Goal: Navigation & Orientation: Find specific page/section

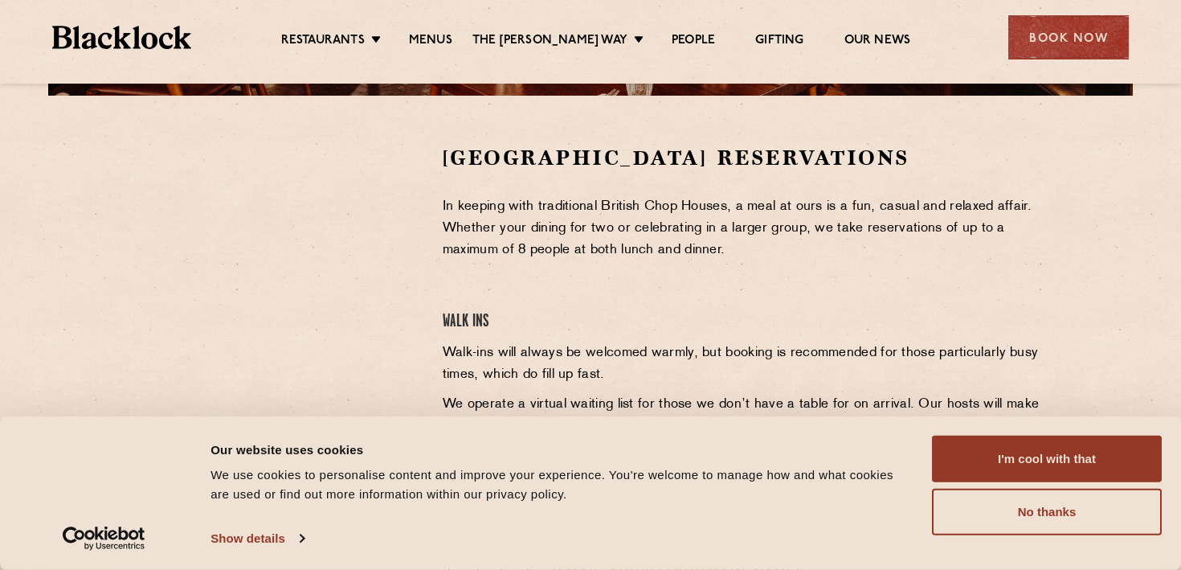
scroll to position [509, 0]
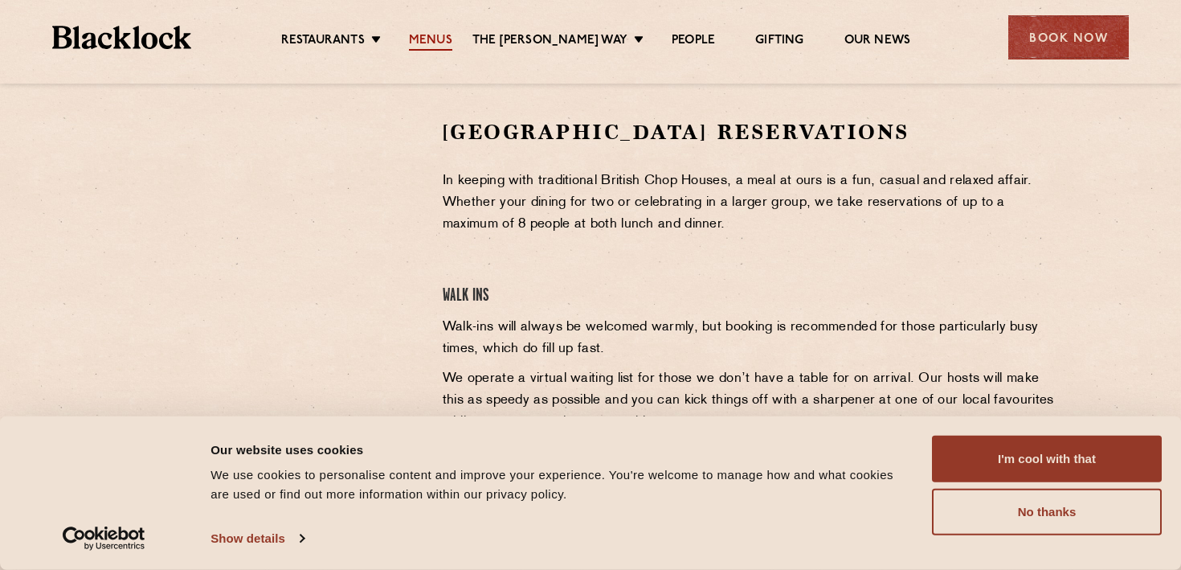
click at [424, 41] on link "Menus" at bounding box center [430, 42] width 43 height 18
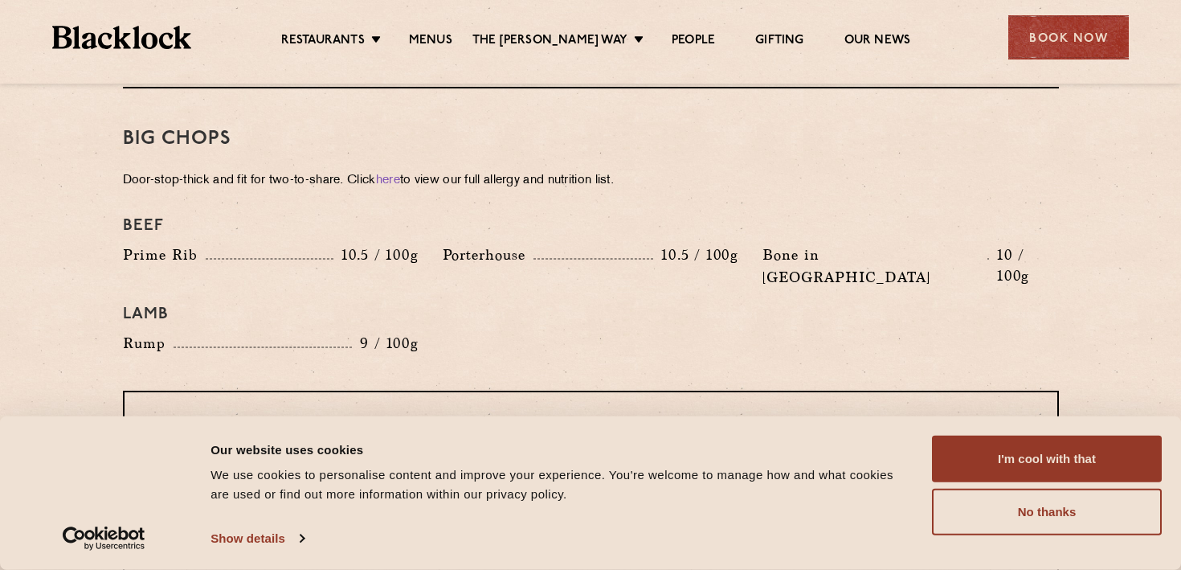
scroll to position [1999, 0]
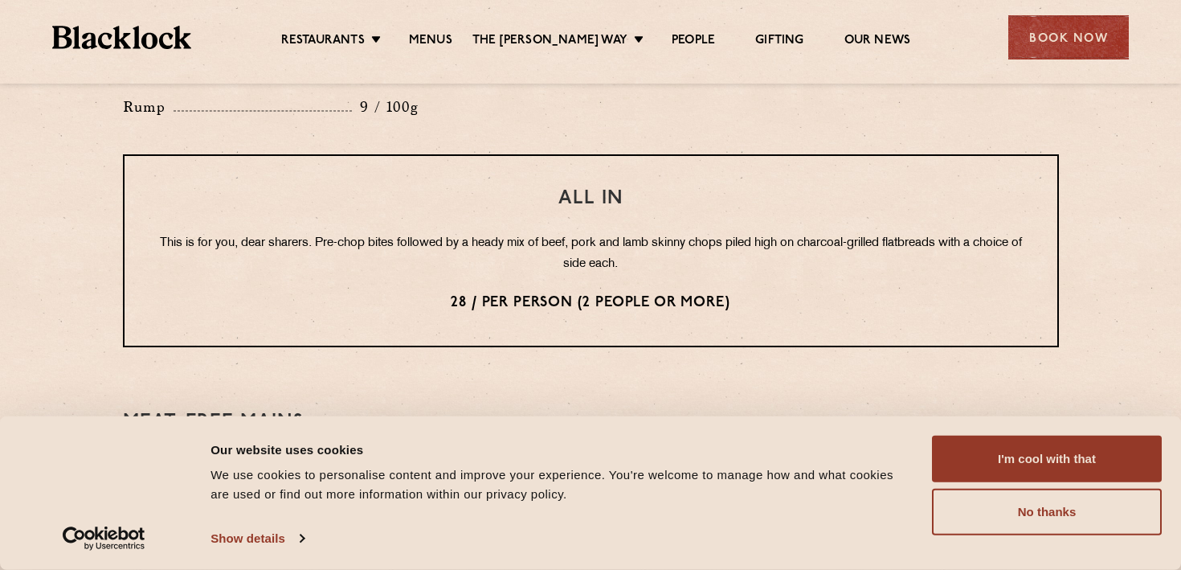
click at [500, 292] on p "28 / per person (2 people or more)" at bounding box center [591, 302] width 869 height 21
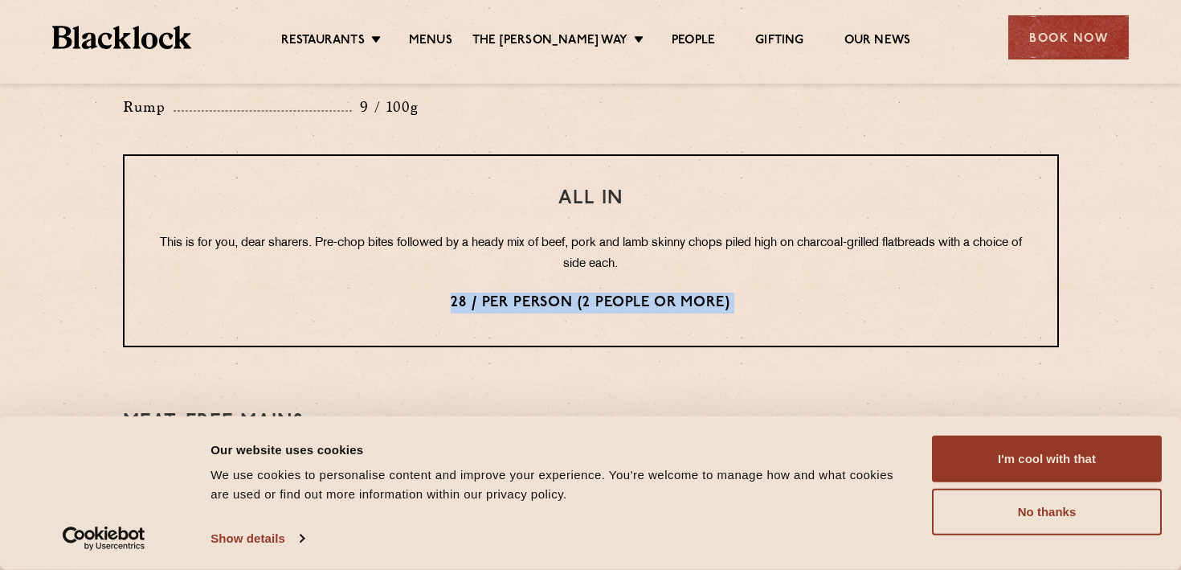
click at [500, 292] on p "28 / per person (2 people or more)" at bounding box center [591, 302] width 869 height 21
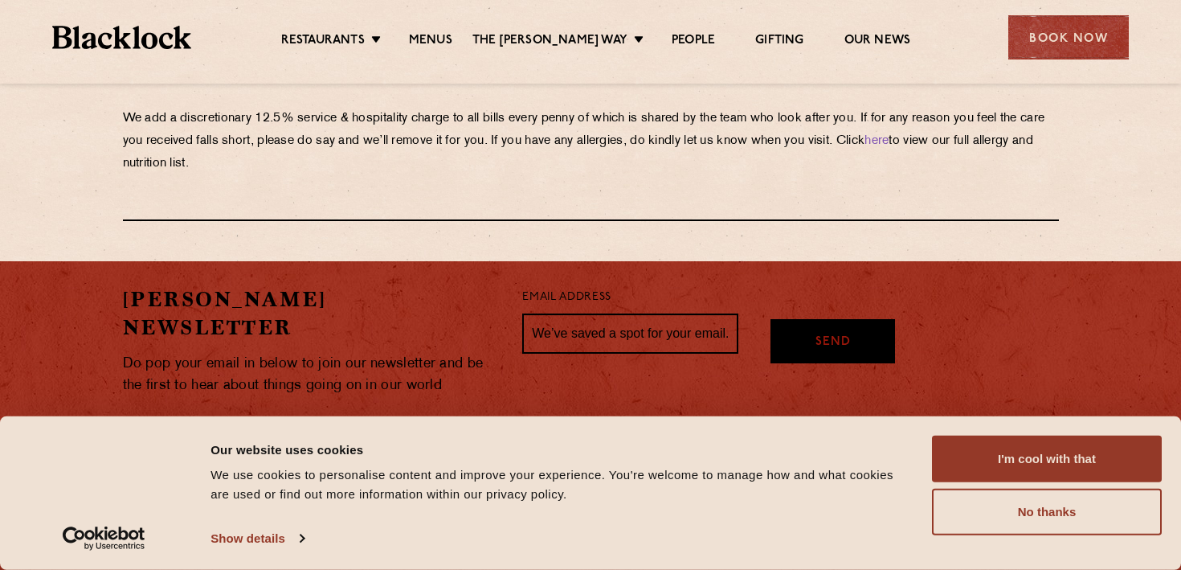
scroll to position [2665, 0]
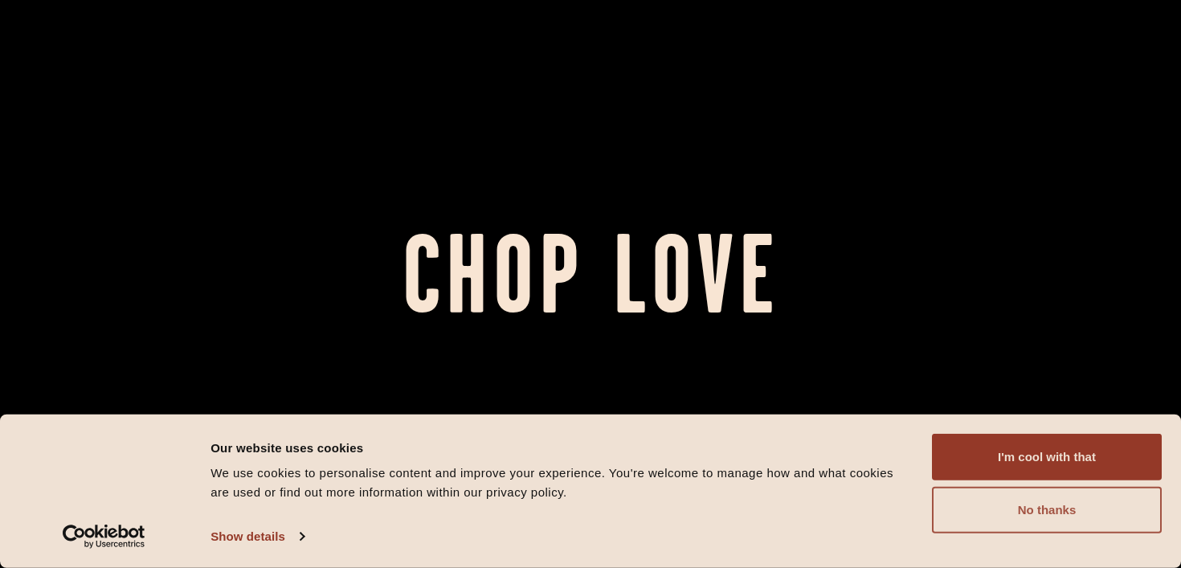
click at [971, 496] on button "No thanks" at bounding box center [1047, 510] width 230 height 47
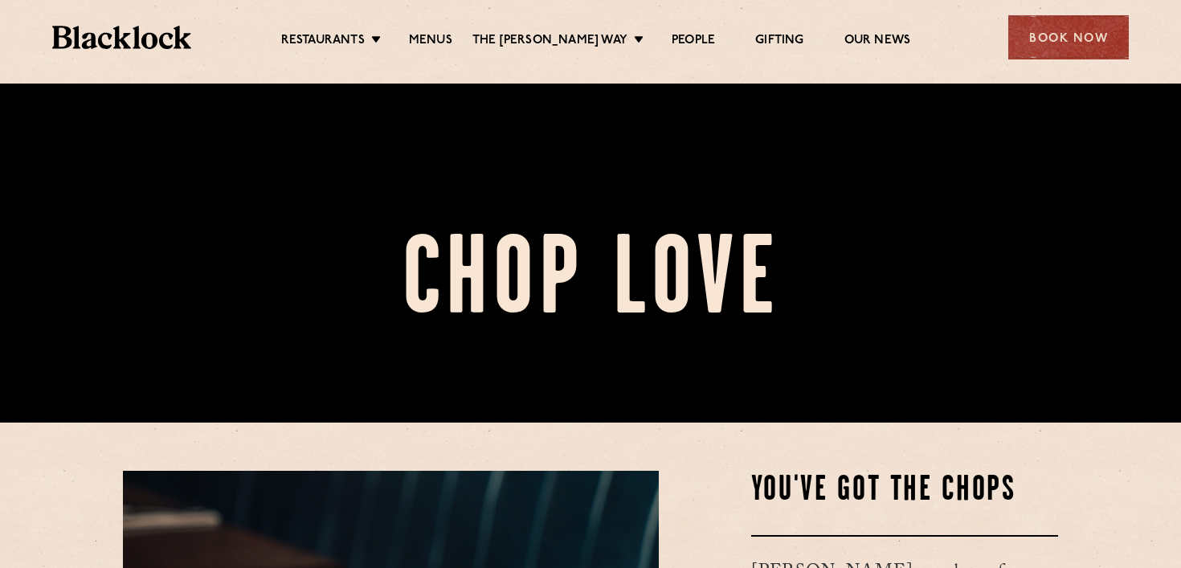
scroll to position [572, 0]
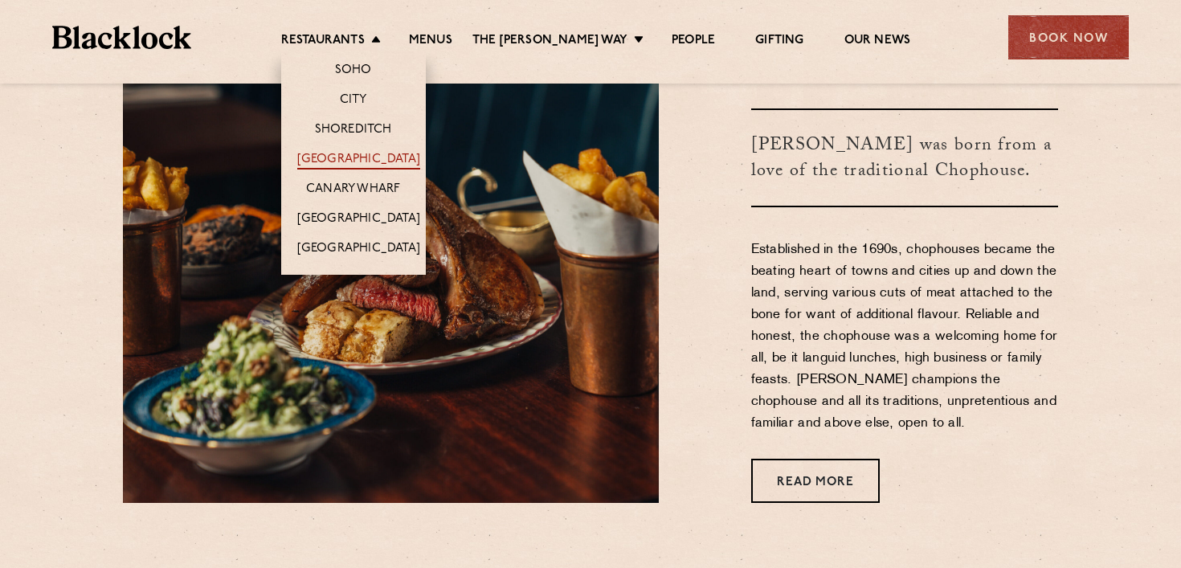
click at [386, 155] on link "[GEOGRAPHIC_DATA]" at bounding box center [358, 161] width 123 height 18
